Goal: Check status

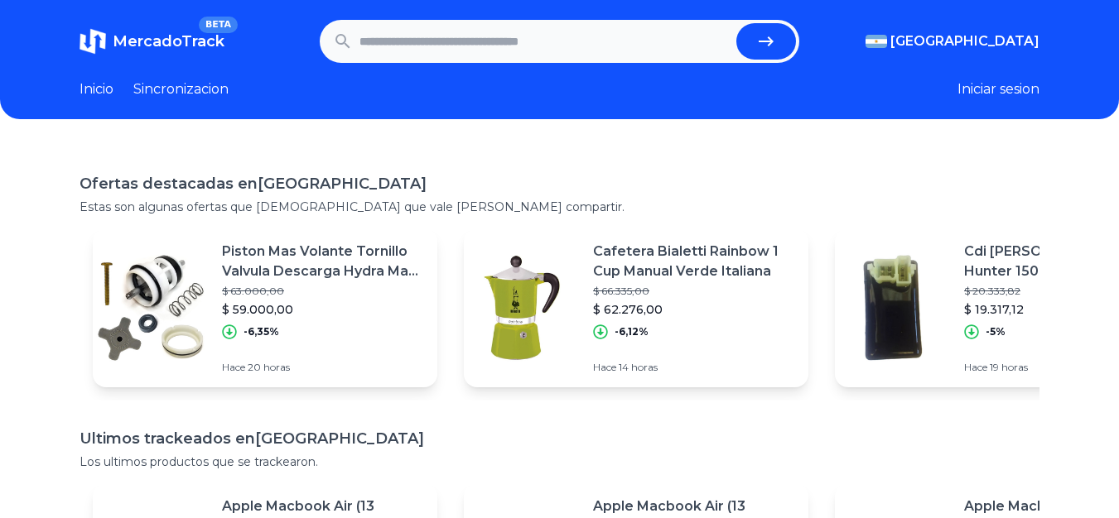
click at [569, 33] on input "text" at bounding box center [544, 41] width 371 height 36
paste input "**********"
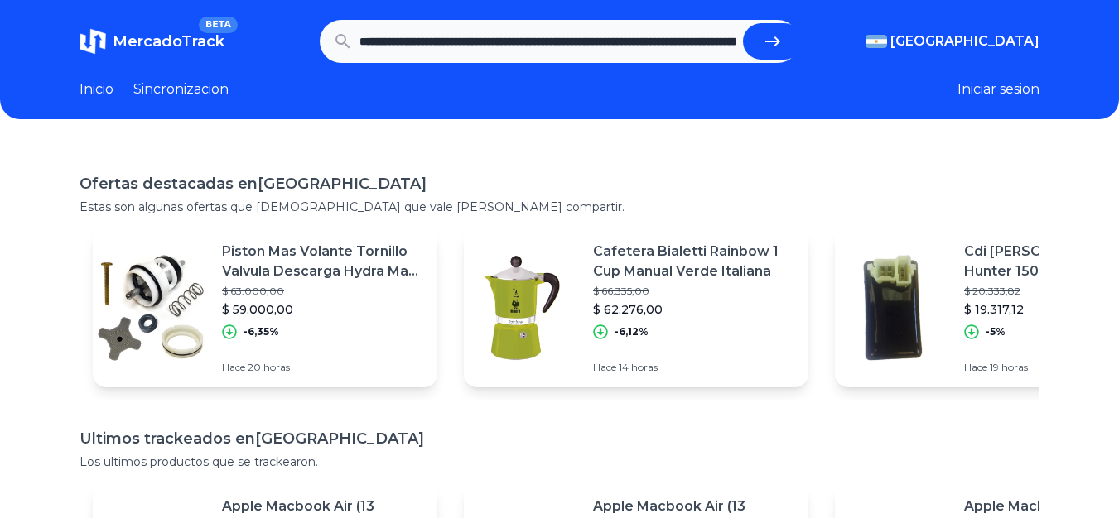
click at [771, 46] on icon "submit" at bounding box center [773, 41] width 20 height 20
type input "**********"
